Goal: Check status: Check status

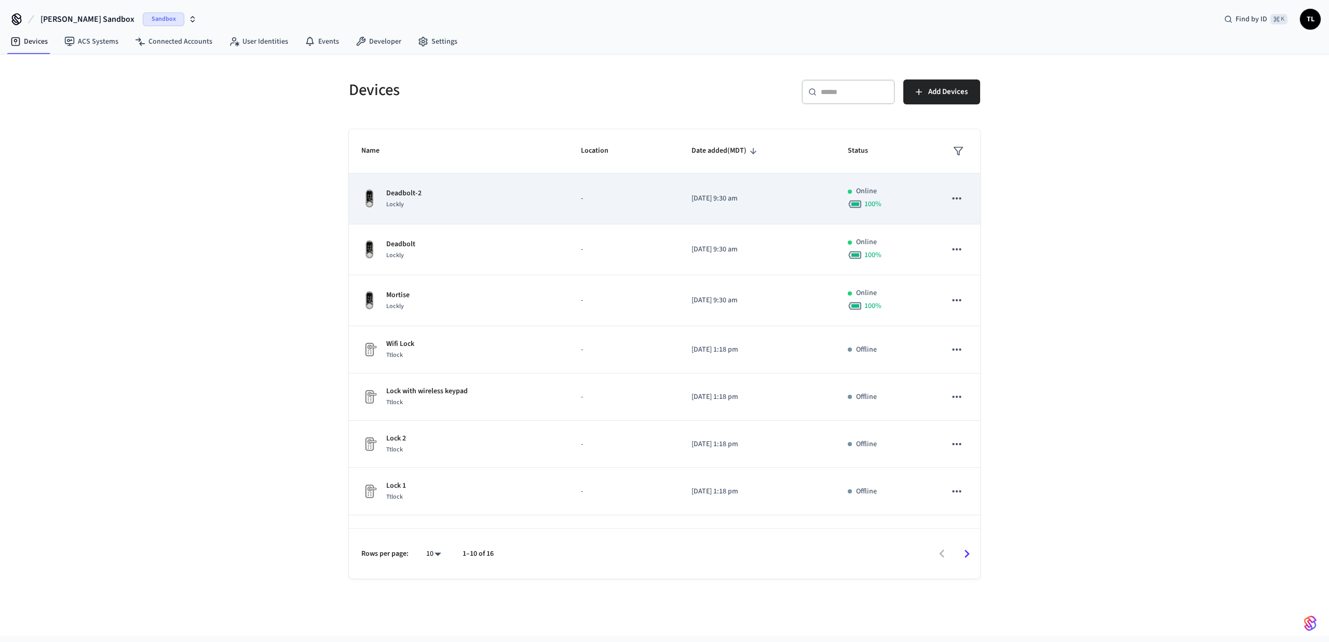
click at [396, 201] on span "Lockly" at bounding box center [395, 204] width 18 height 9
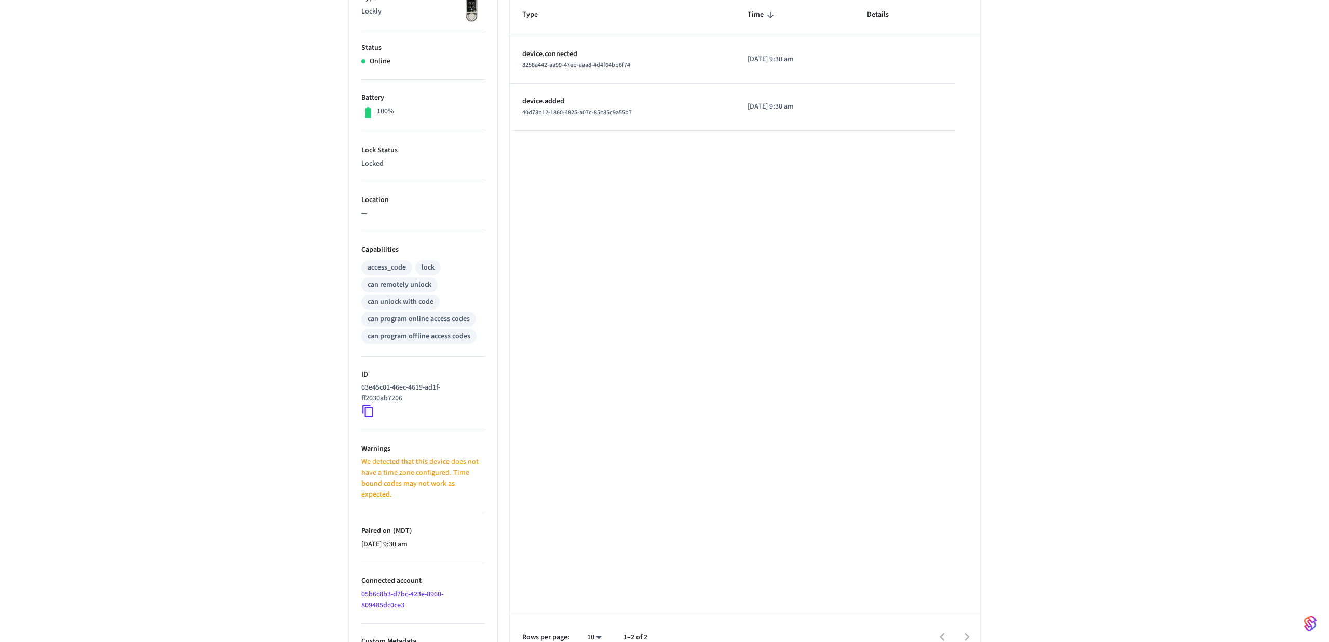
scroll to position [200, 0]
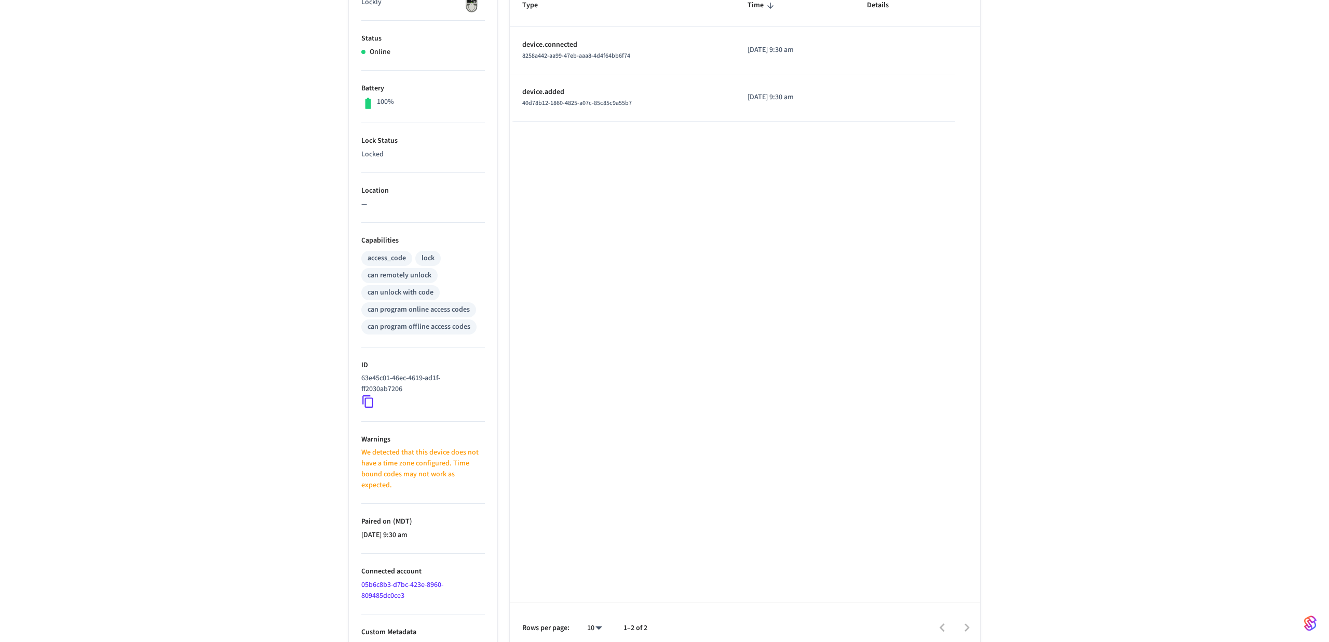
click at [369, 404] on icon at bounding box center [368, 402] width 14 height 14
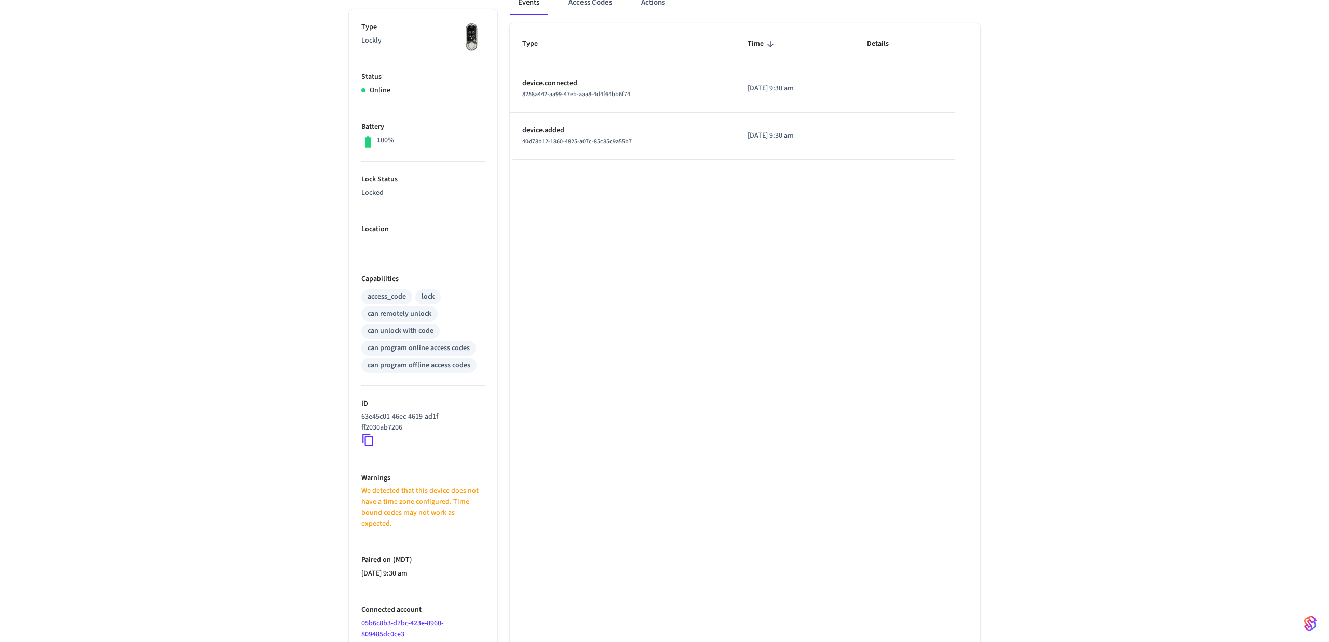
scroll to position [0, 0]
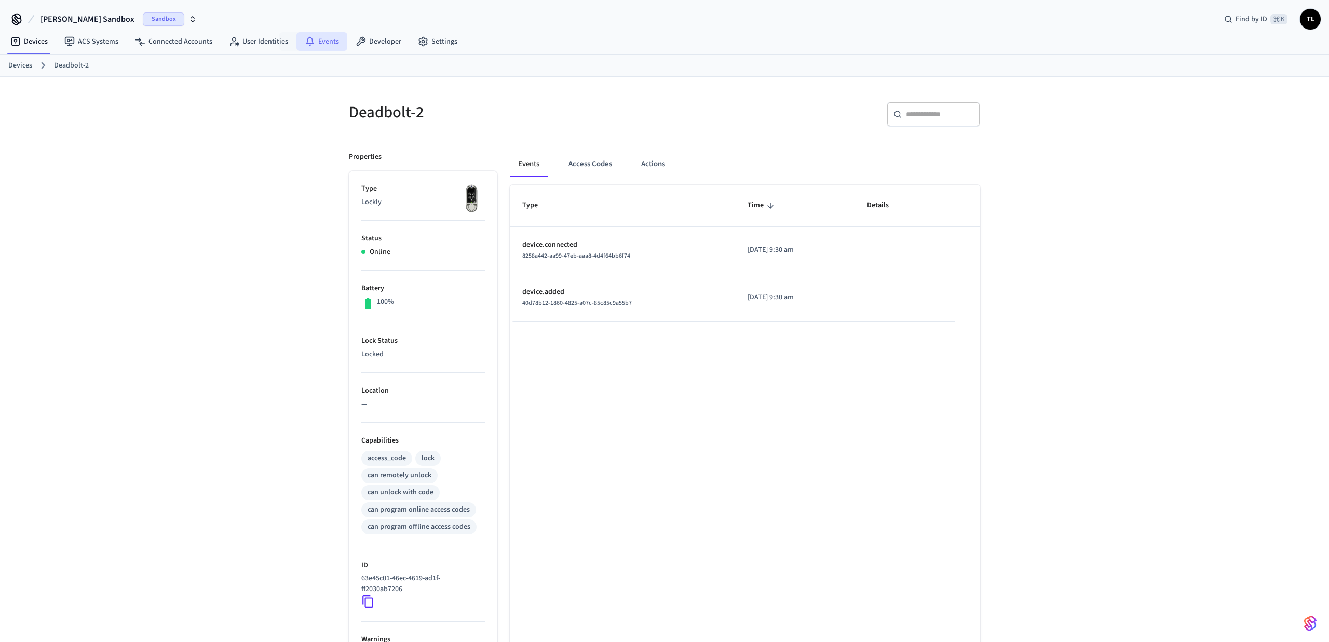
click at [318, 46] on link "Events" at bounding box center [321, 41] width 51 height 19
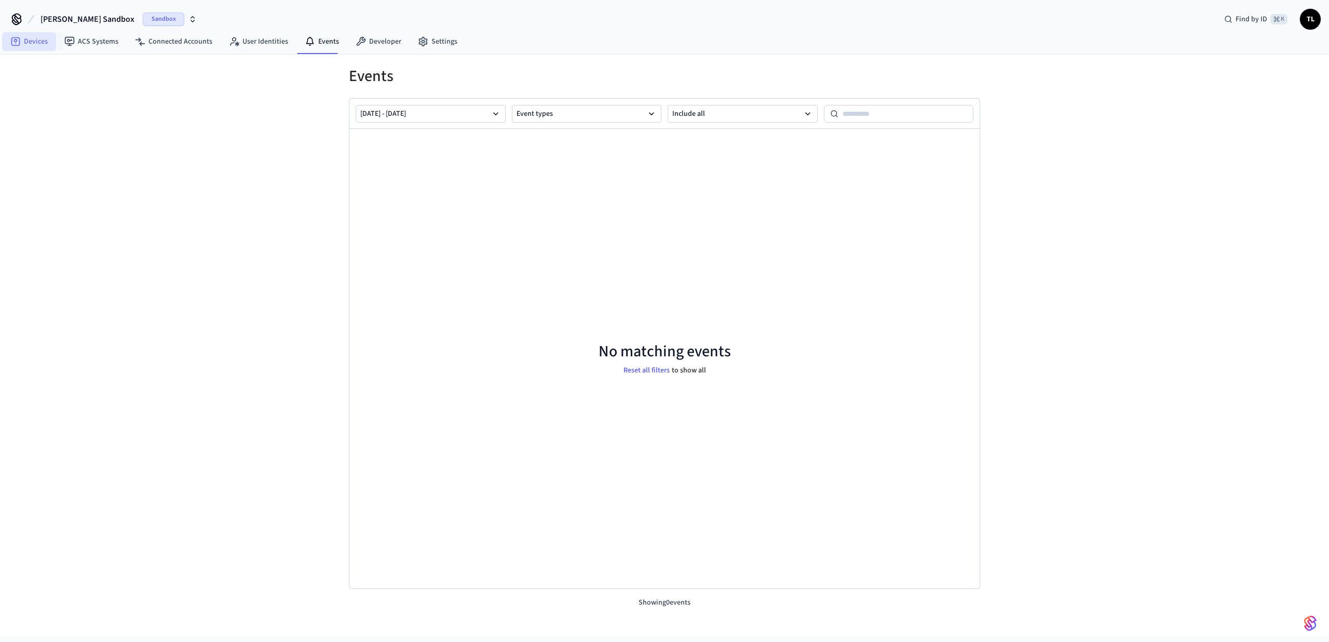
click at [31, 38] on link "Devices" at bounding box center [29, 41] width 54 height 19
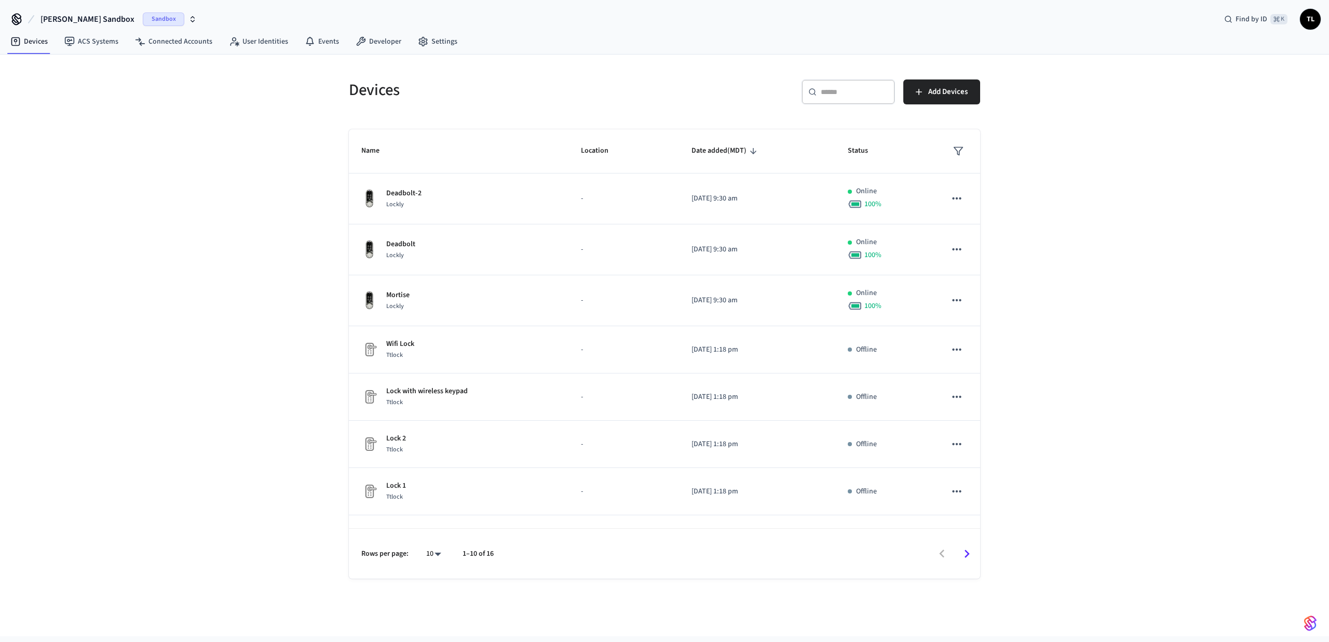
click at [97, 21] on span "[PERSON_NAME] Sandbox" at bounding box center [88, 19] width 94 height 12
click at [78, 70] on span "Bundle Package Rooms" at bounding box center [53, 67] width 72 height 10
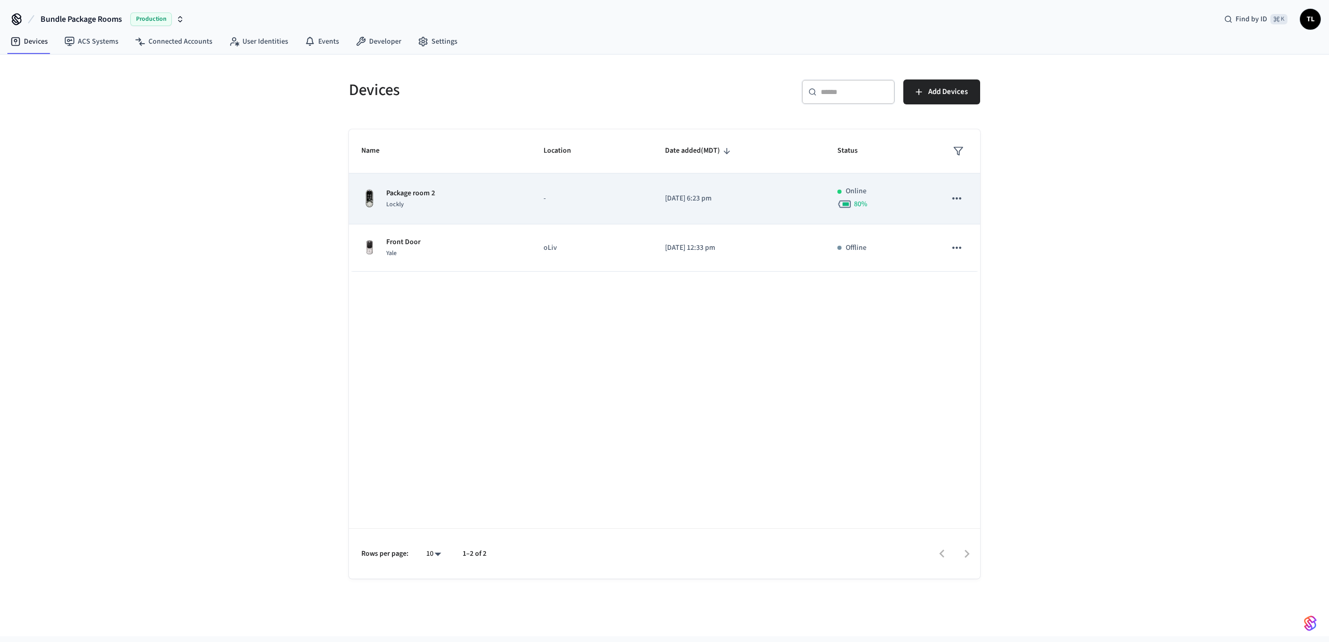
click at [437, 212] on td "Package room 2 Lockly" at bounding box center [440, 198] width 182 height 51
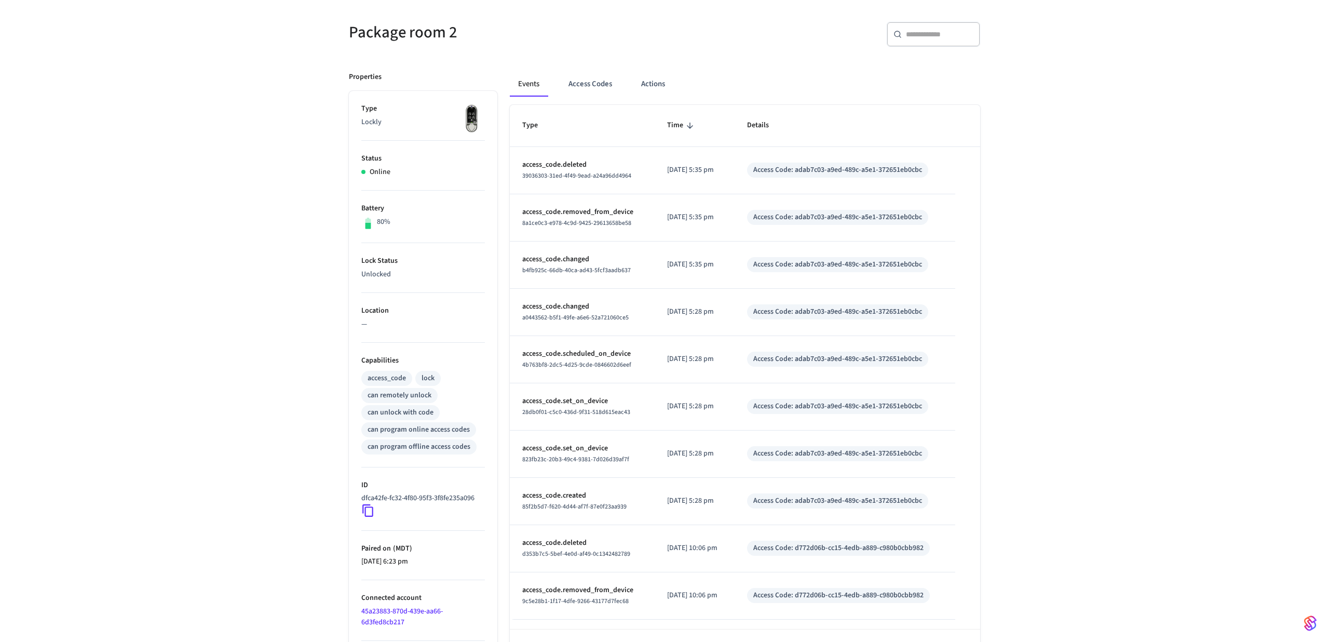
scroll to position [117, 0]
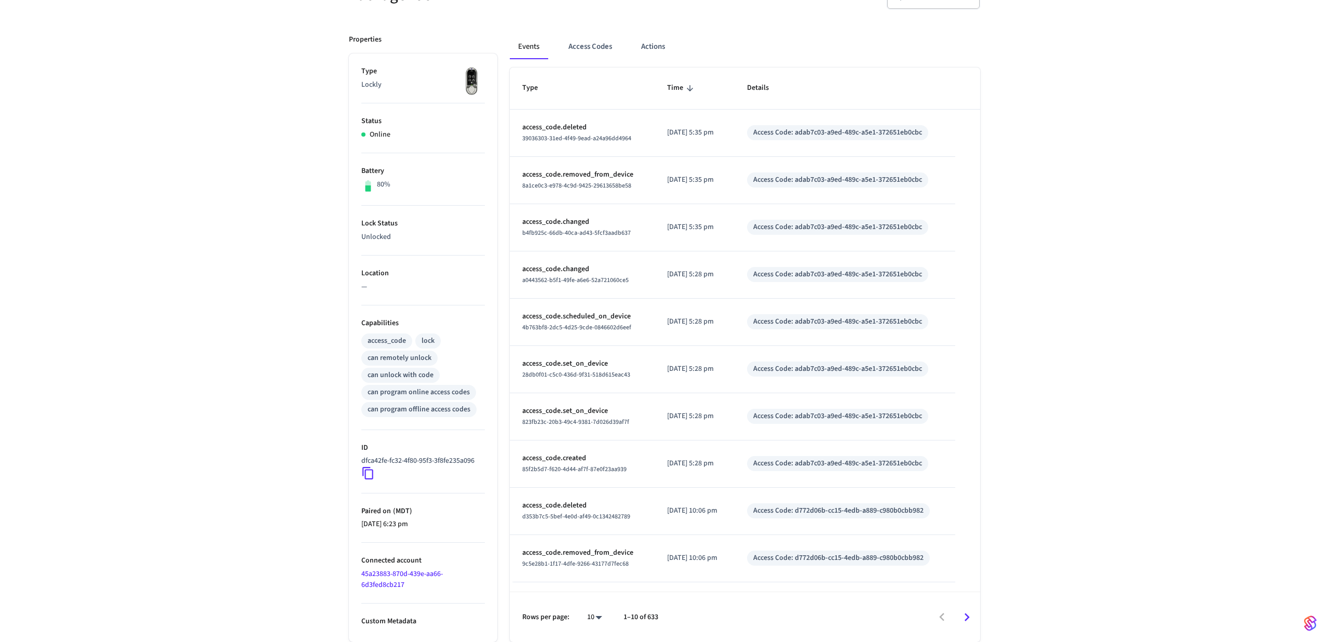
click at [371, 474] on icon at bounding box center [368, 473] width 14 height 14
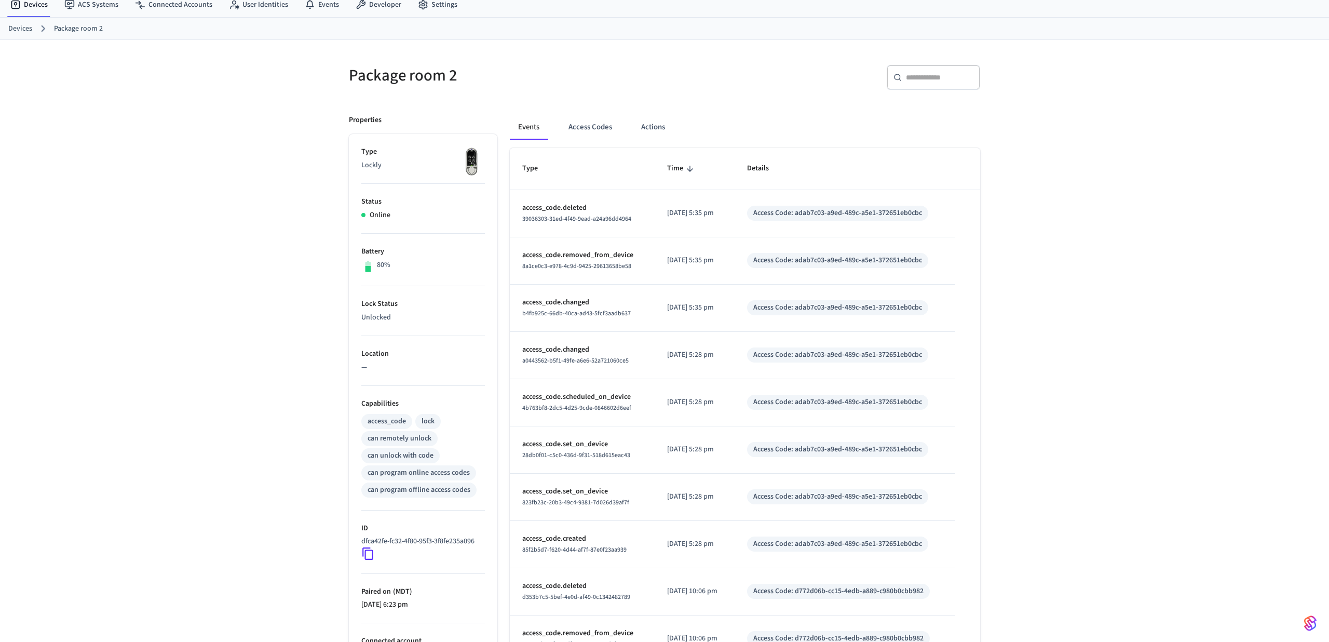
scroll to position [0, 0]
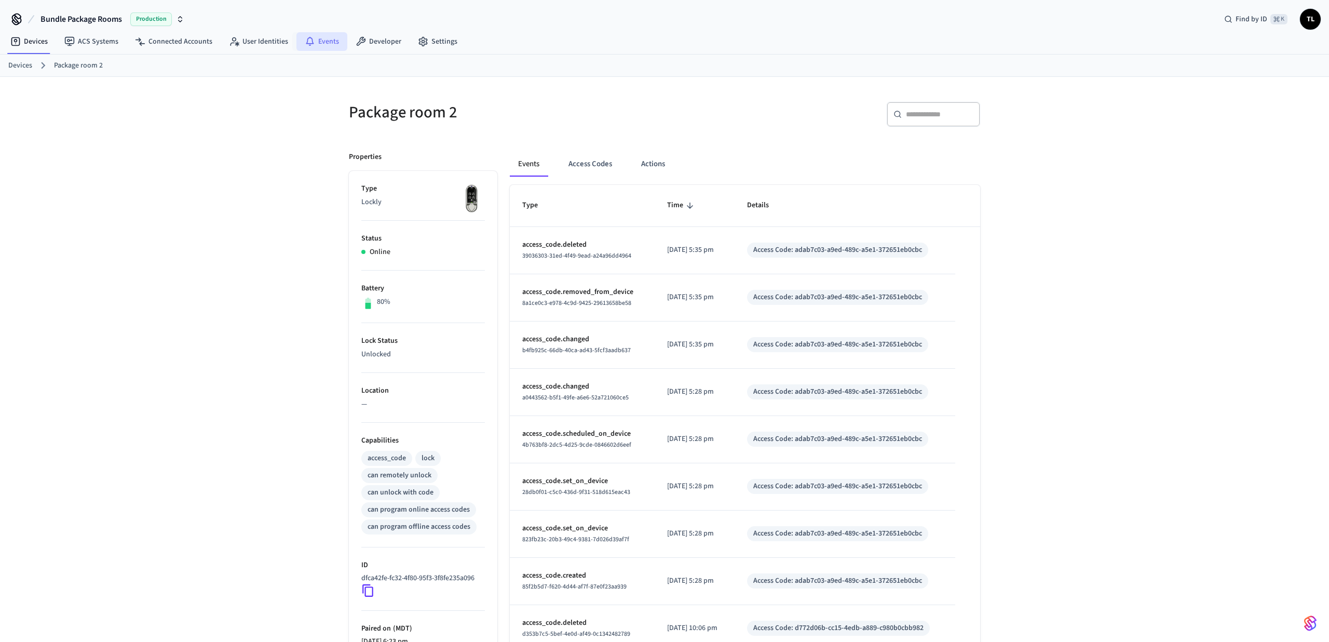
click at [326, 47] on link "Events" at bounding box center [321, 41] width 51 height 19
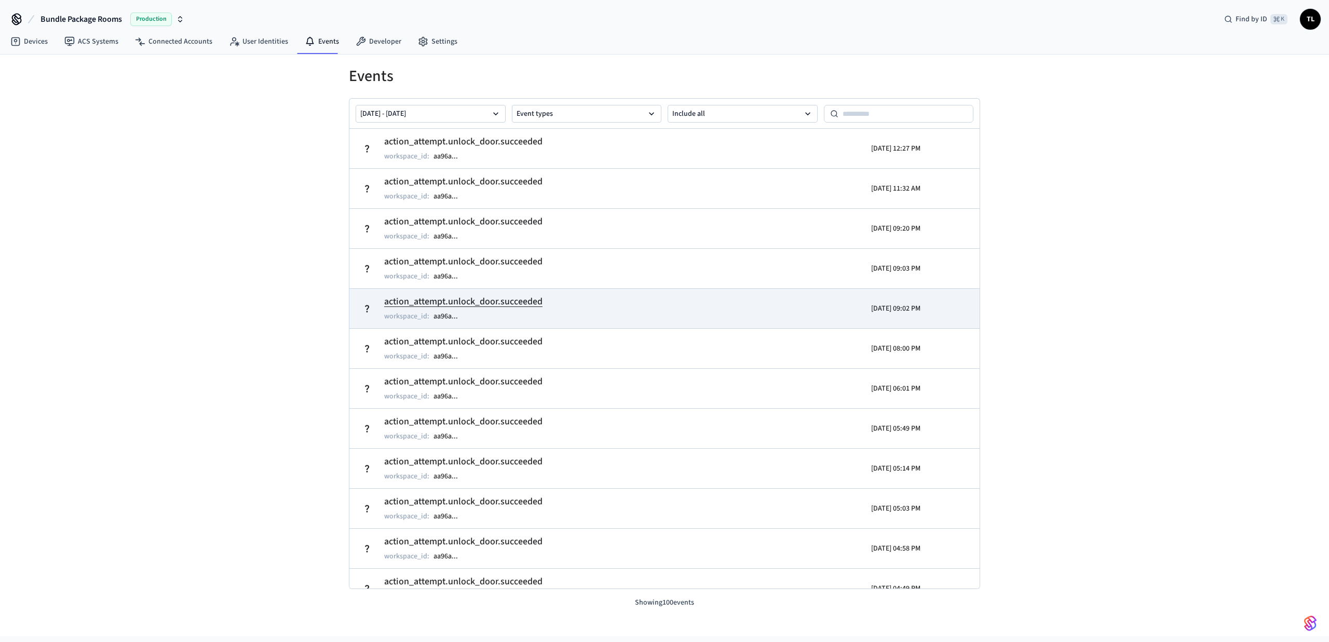
click at [473, 315] on div "workspace_id : aa96a ..." at bounding box center [463, 316] width 158 height 12
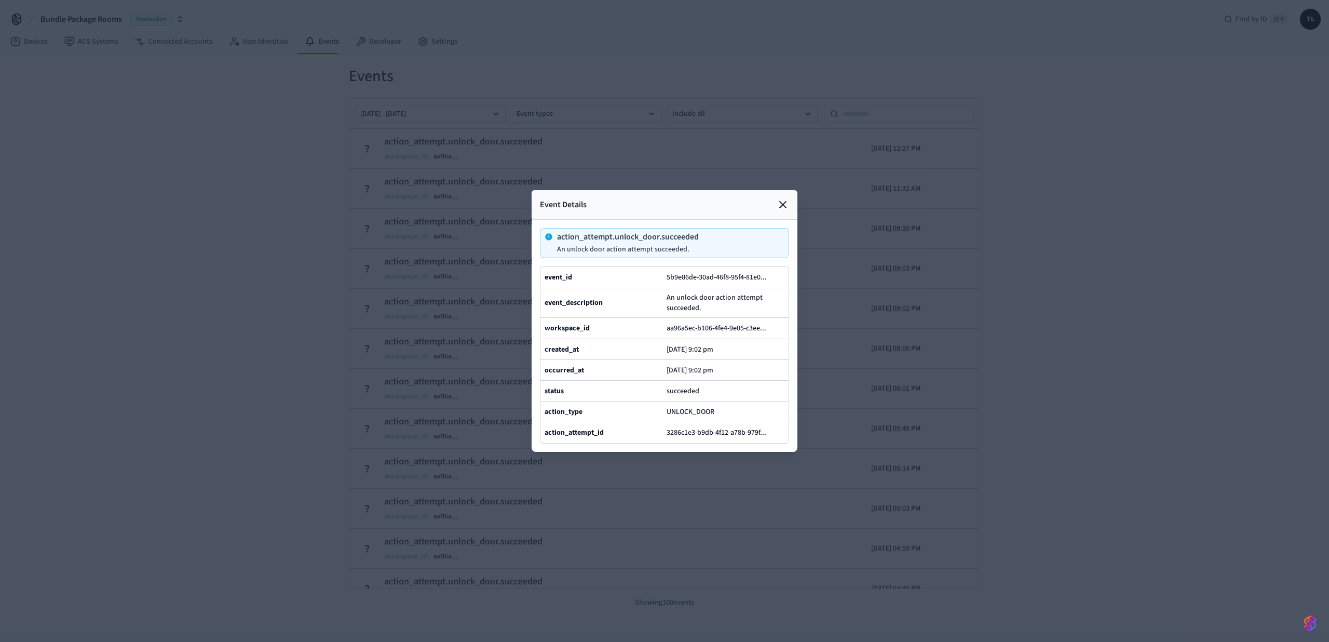
click at [779, 201] on icon at bounding box center [783, 204] width 12 height 12
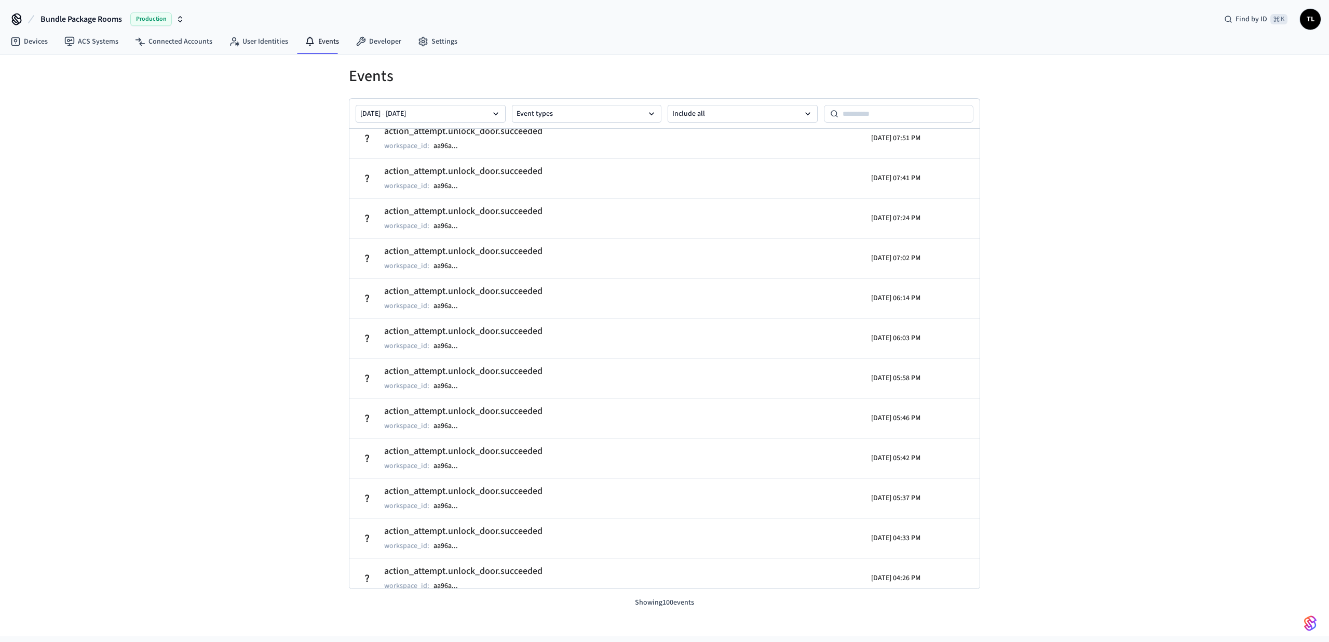
scroll to position [1143, 0]
